Goal: Information Seeking & Learning: Check status

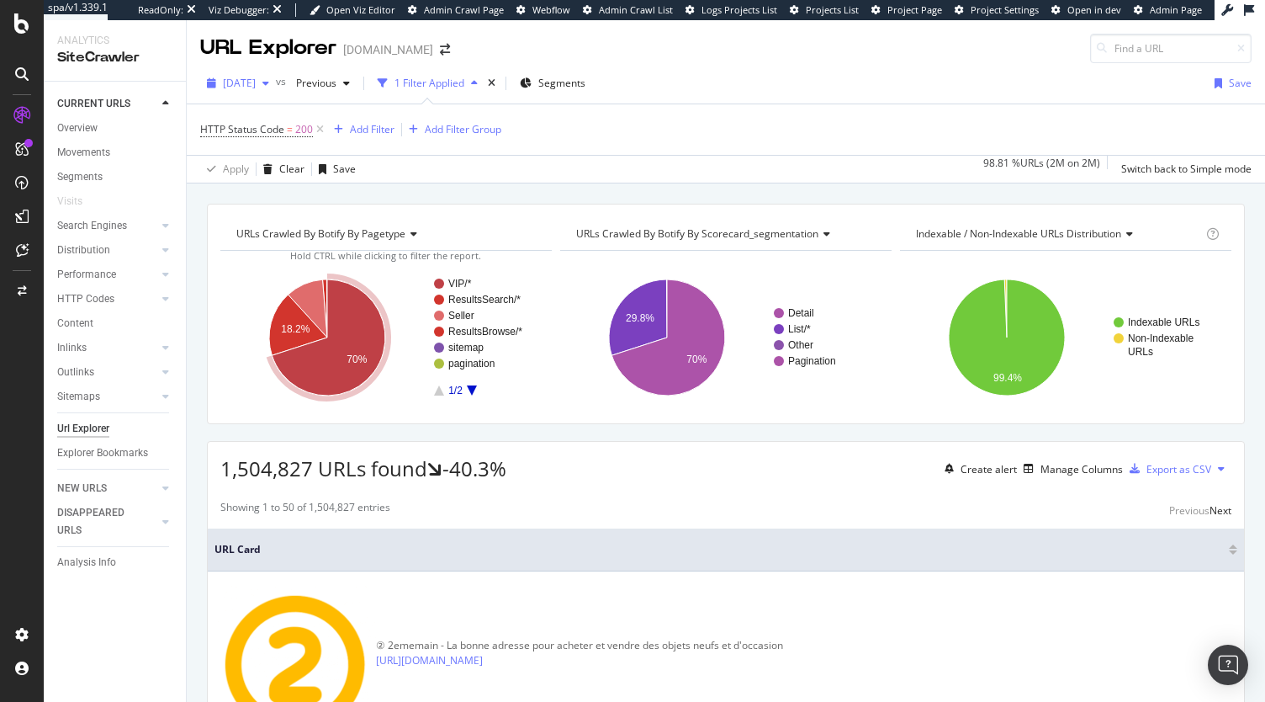
click at [276, 89] on div "2025 Oct. 13th" at bounding box center [238, 83] width 76 height 25
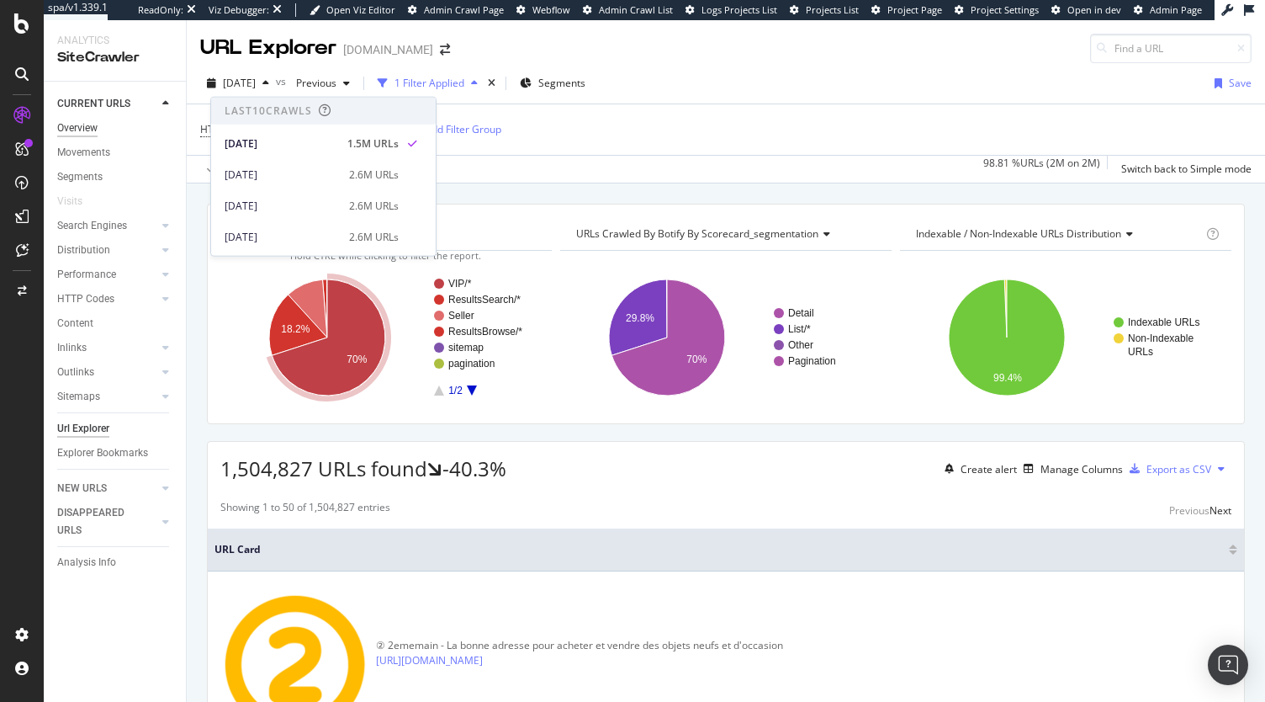
click at [88, 135] on div "Overview" at bounding box center [77, 128] width 40 height 18
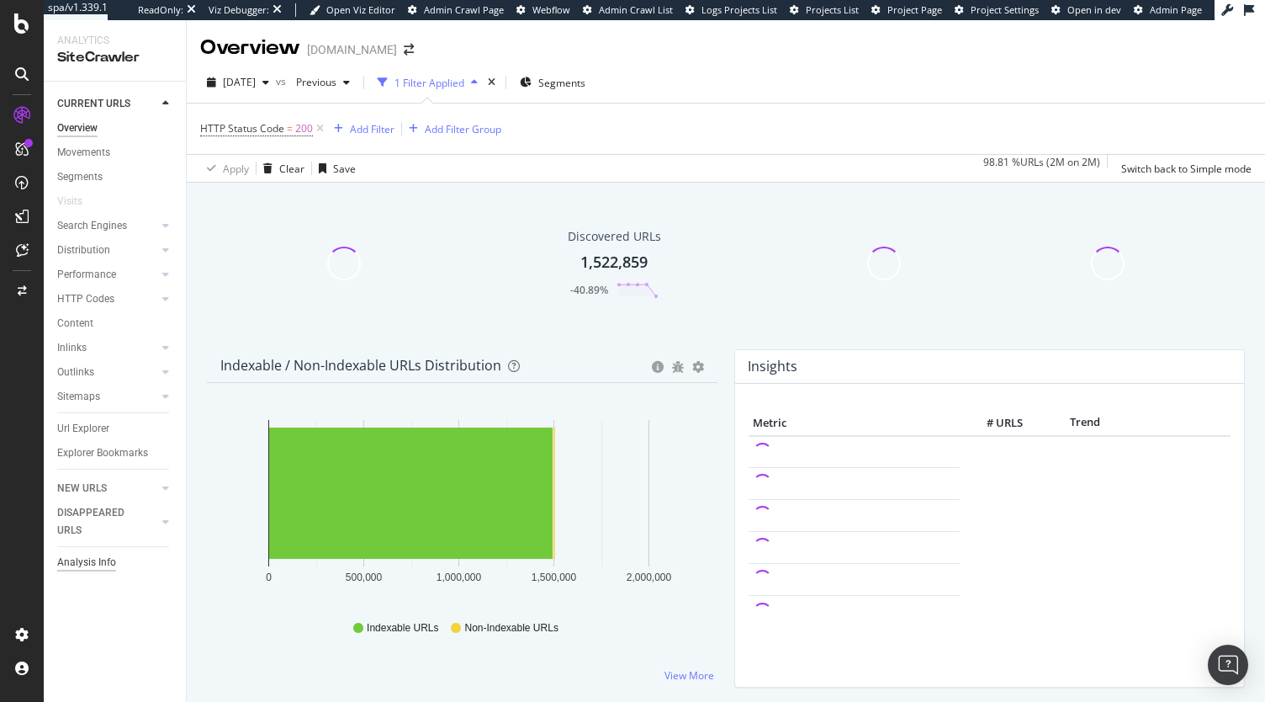
click at [109, 556] on div "Analysis Info" at bounding box center [86, 563] width 59 height 18
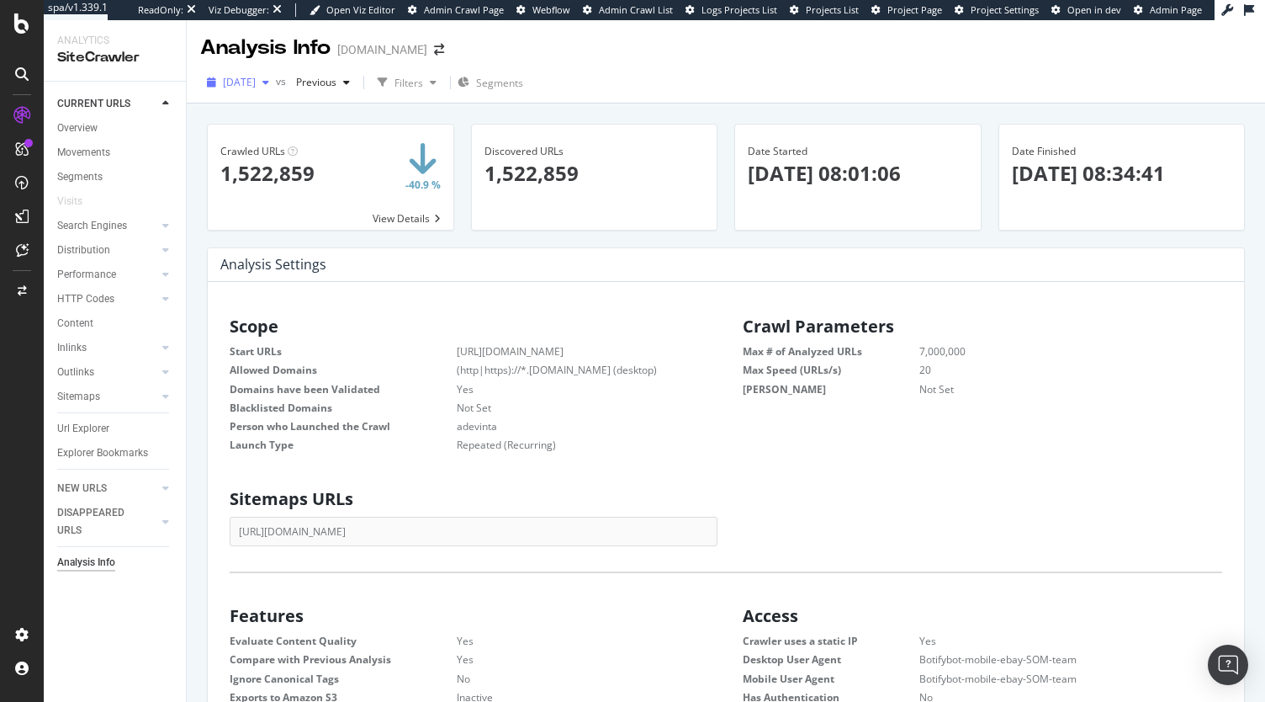
click at [276, 80] on div "button" at bounding box center [266, 82] width 20 height 10
click at [620, 425] on dd "adevinta" at bounding box center [562, 426] width 294 height 14
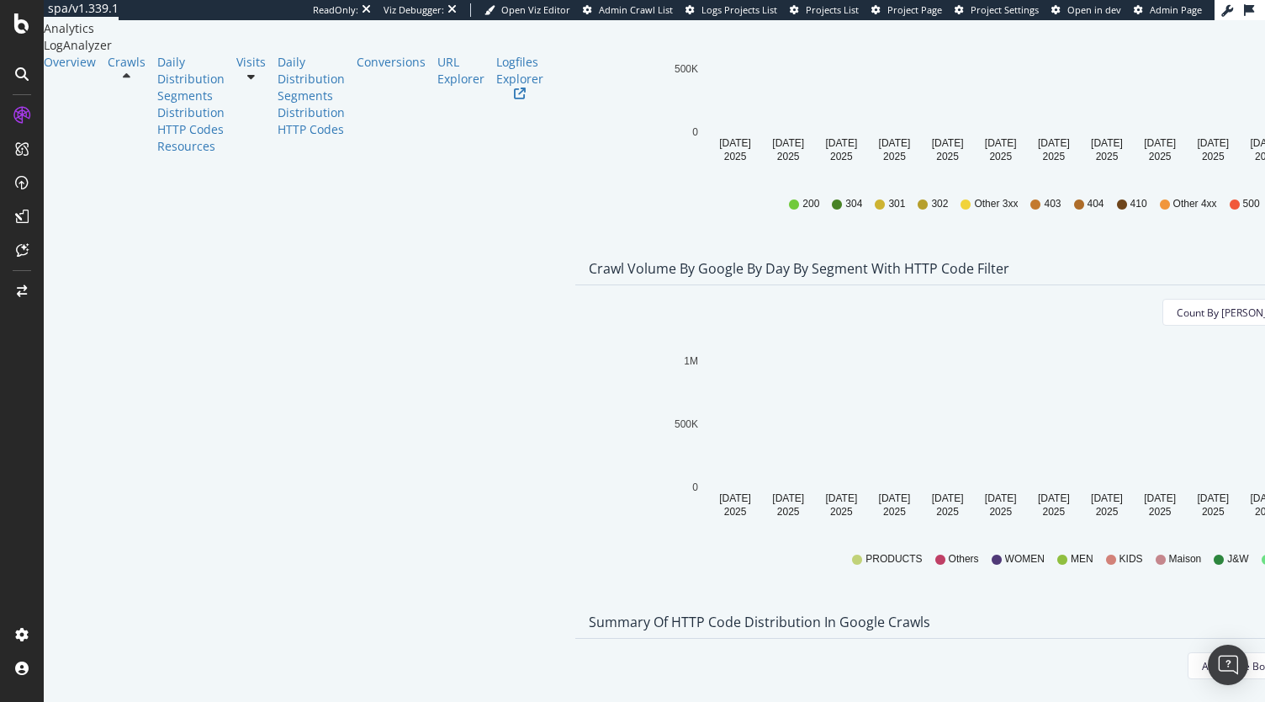
scroll to position [655, 0]
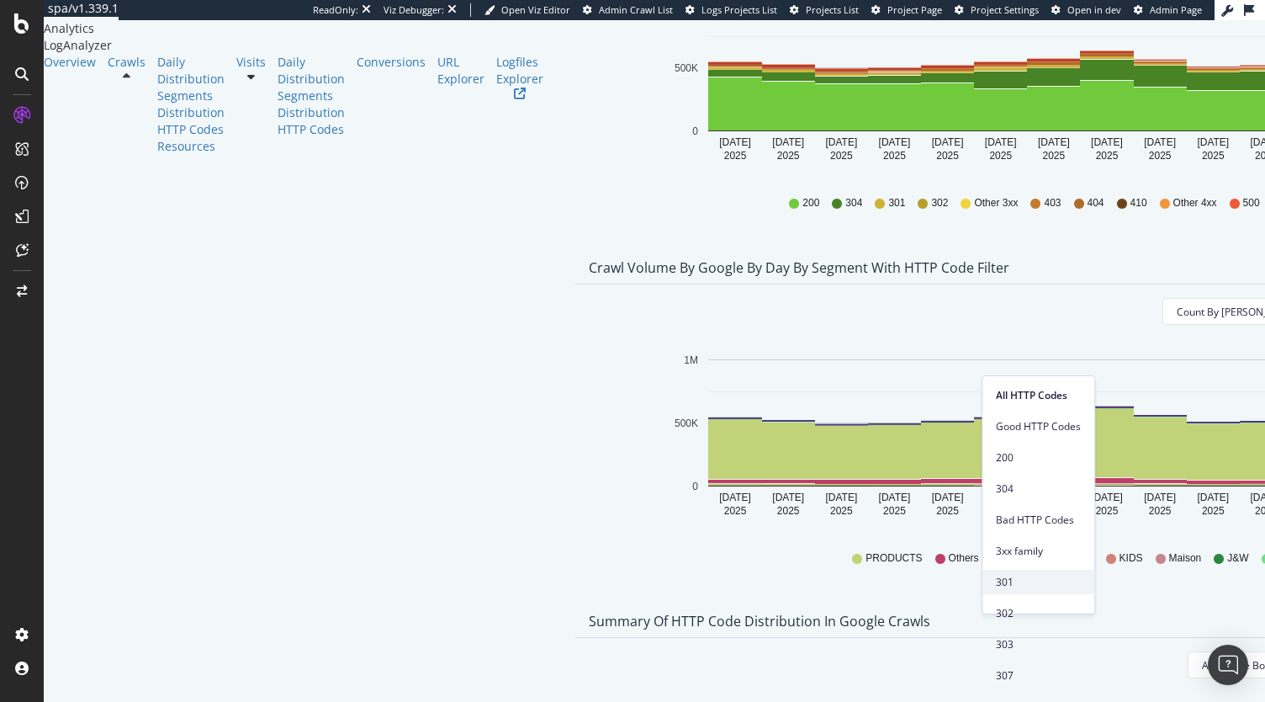
scroll to position [734, 0]
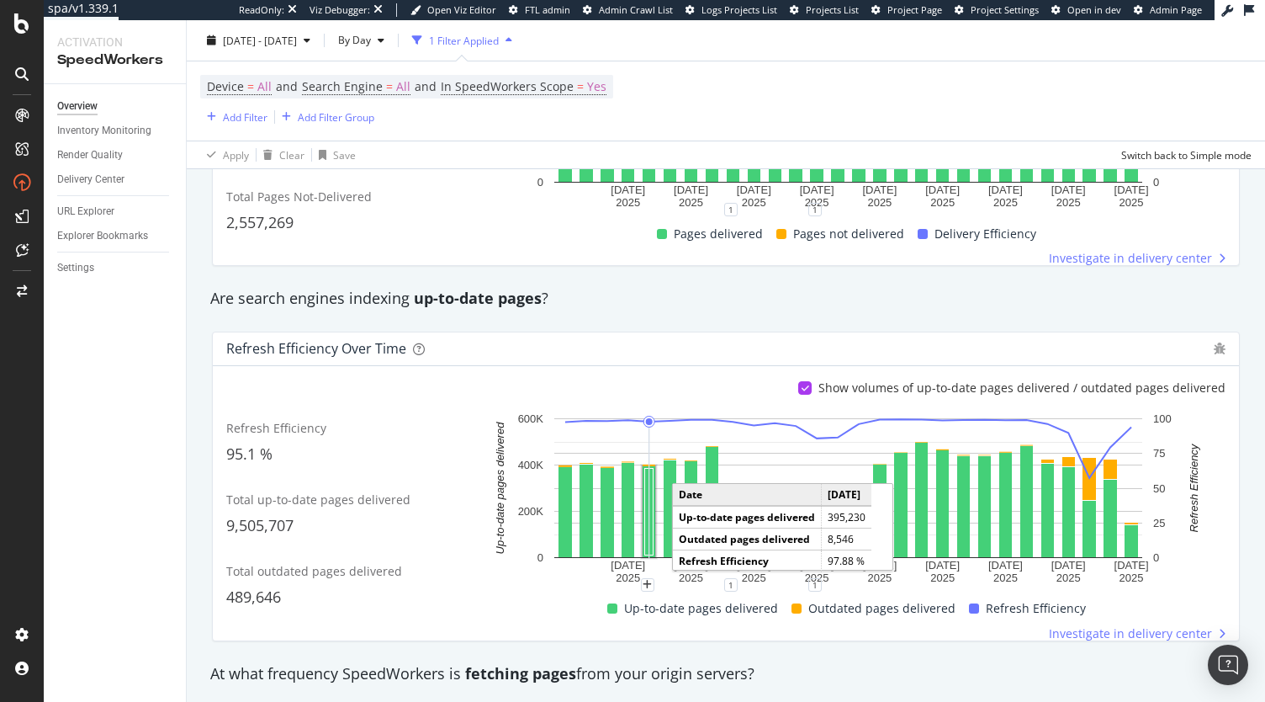
scroll to position [516, 0]
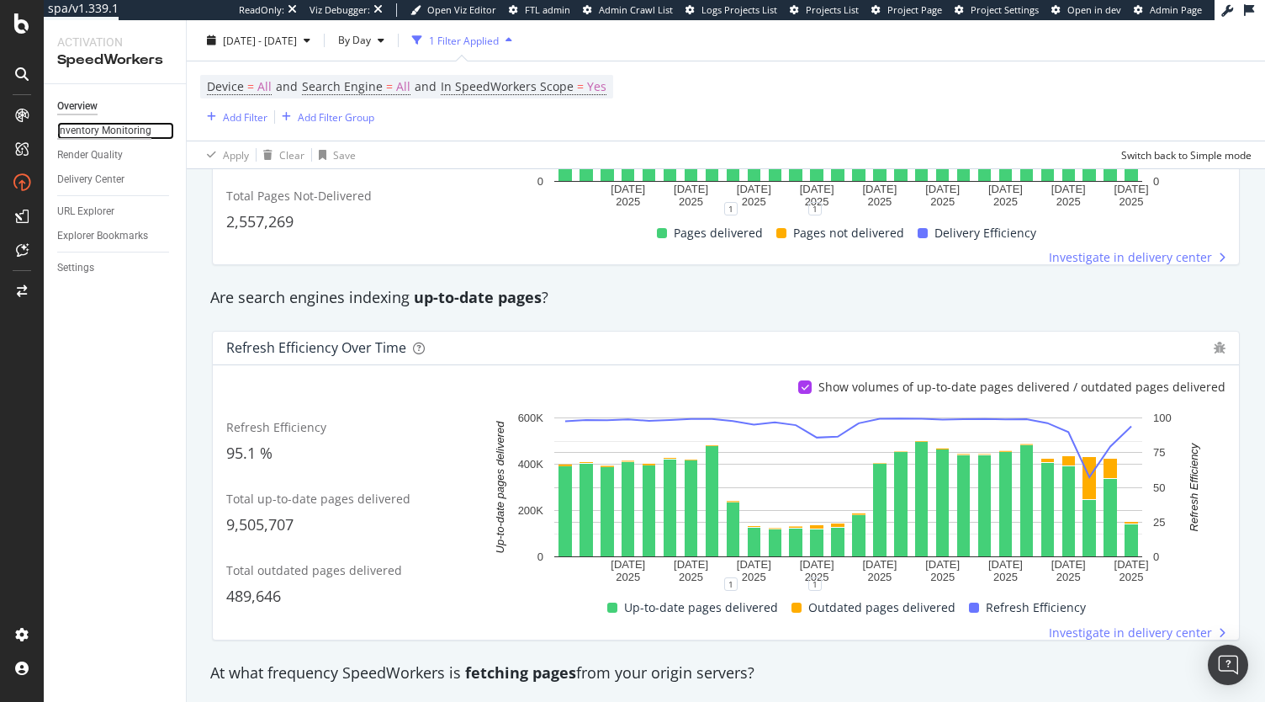
click at [119, 139] on div "Inventory Monitoring" at bounding box center [104, 131] width 94 height 18
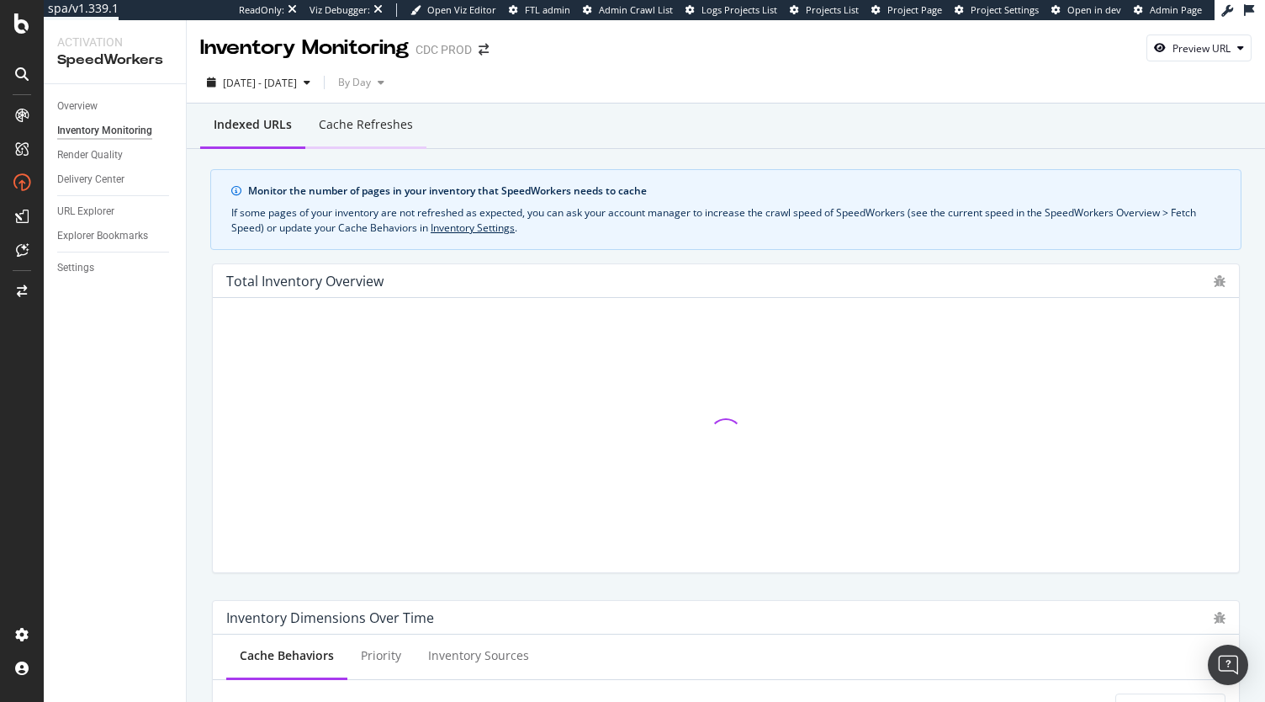
click at [353, 125] on div "Cache refreshes" at bounding box center [366, 124] width 94 height 17
